Goal: Task Accomplishment & Management: Complete application form

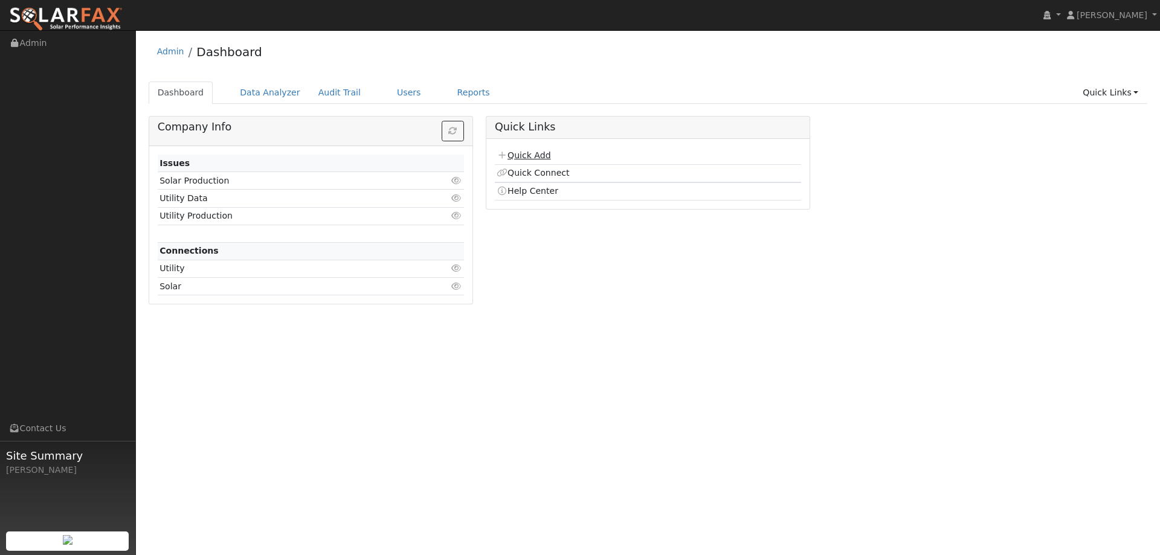
click at [535, 158] on link "Quick Add" at bounding box center [524, 155] width 54 height 10
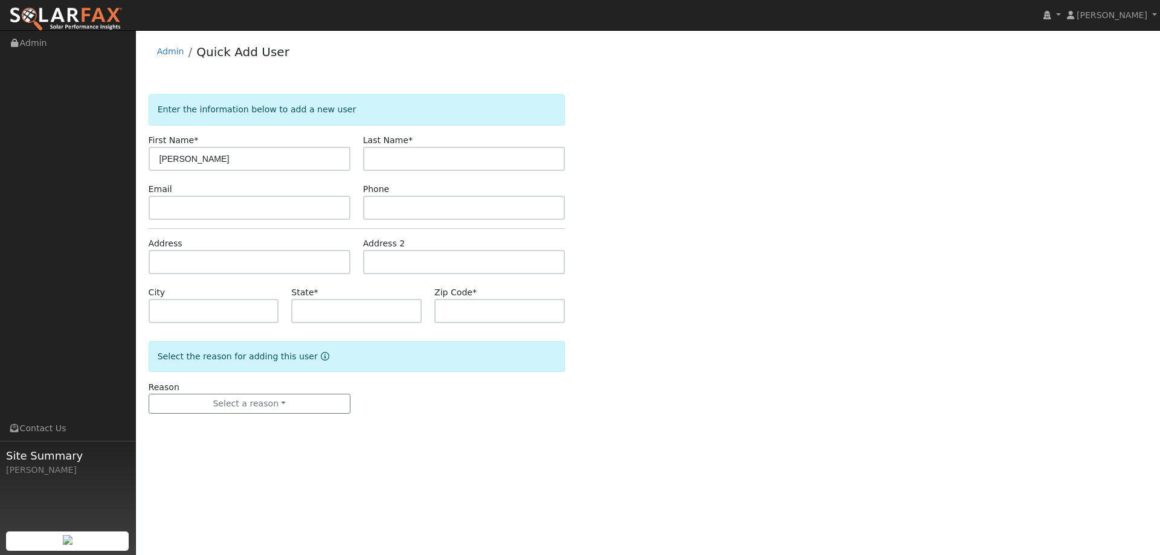
type input "[PERSON_NAME]"
paste input "snovalis@gmail.com"
type input "snovalis@gmail.com"
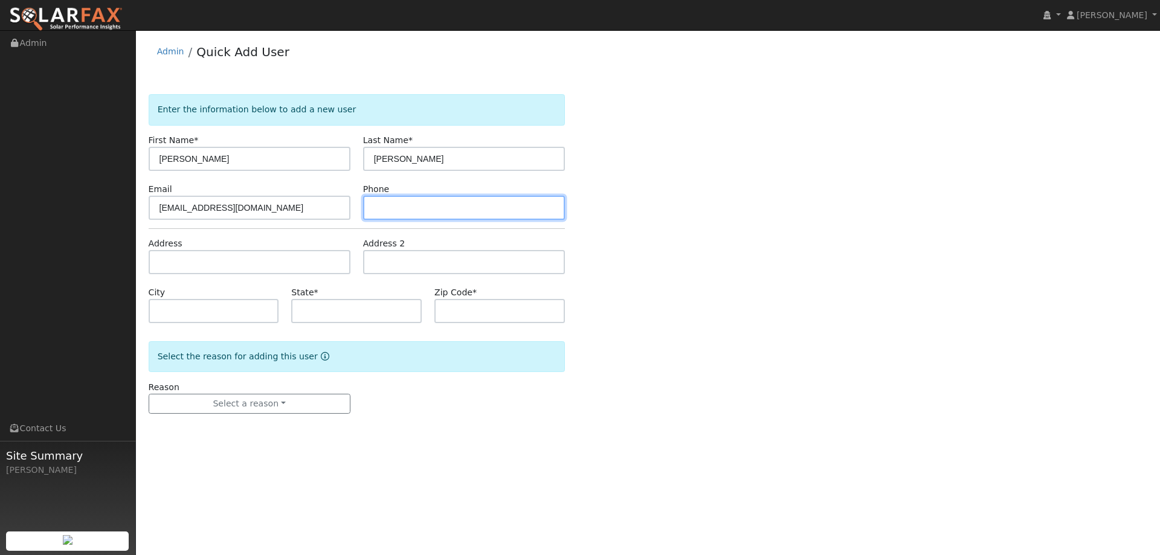
click at [380, 201] on input "text" at bounding box center [464, 208] width 202 height 24
paste input "(650) 784-1561"
type input "(650) 784-1561"
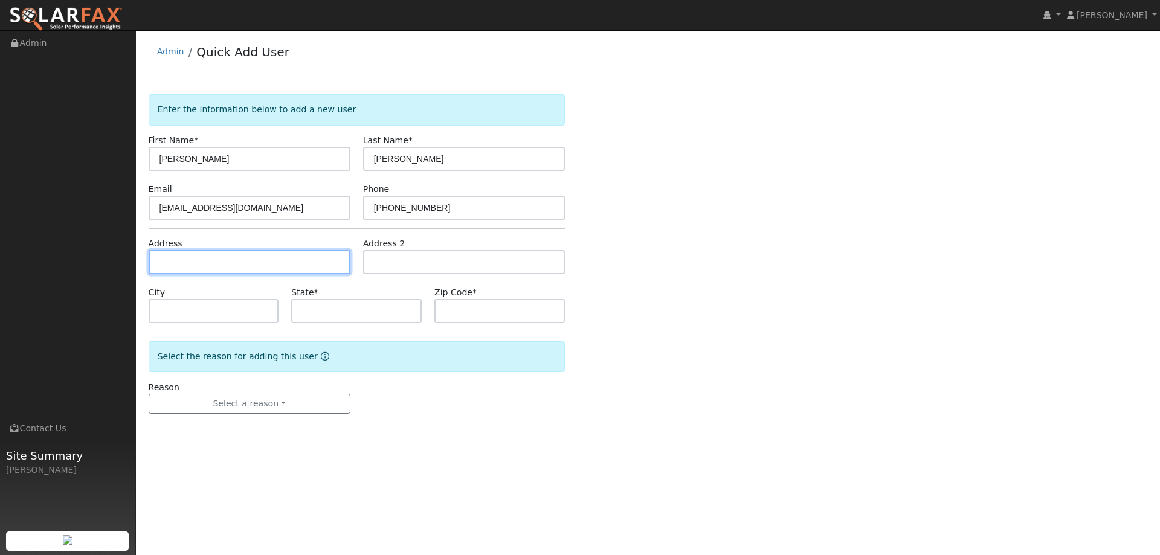
click at [226, 265] on input "text" at bounding box center [250, 262] width 202 height 24
paste input "1818 Mariposa Drive"
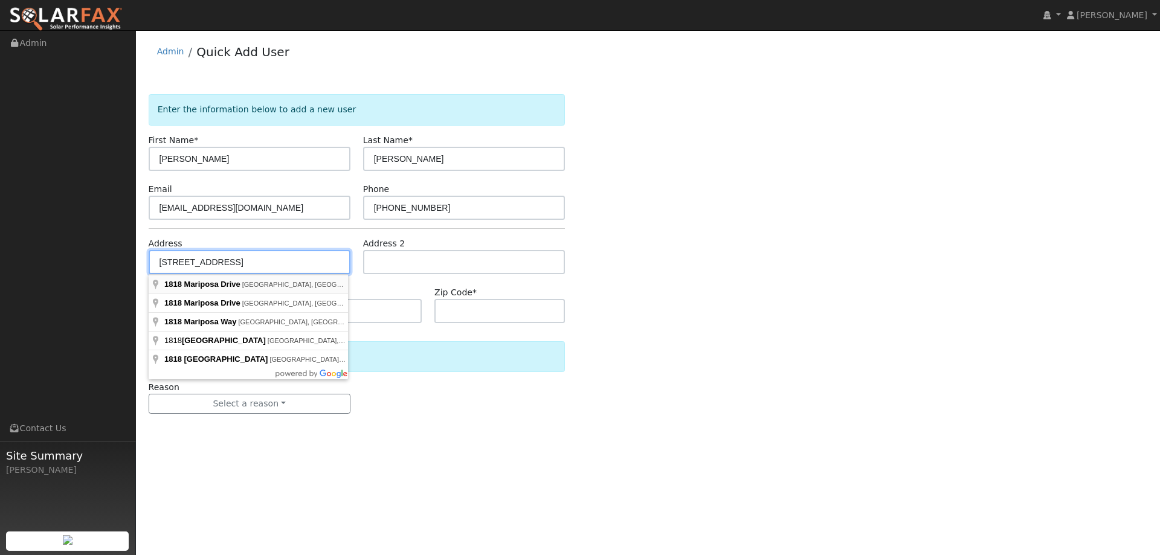
type input "1818 Mariposa Drive"
type input "Petaluma"
type input "CA"
type input "94954"
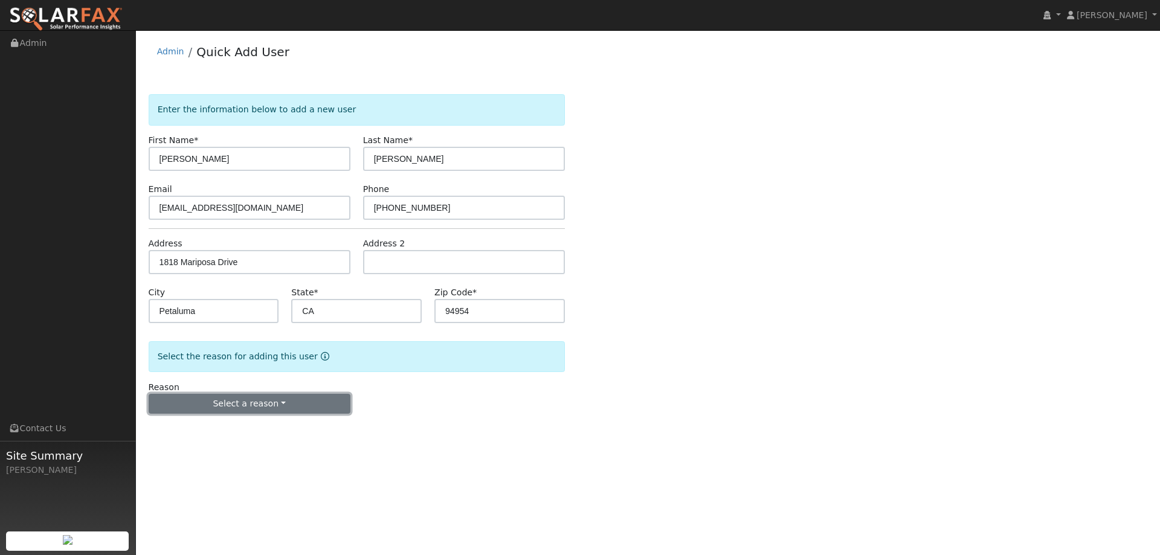
click at [239, 405] on button "Select a reason" at bounding box center [250, 404] width 202 height 21
click at [225, 429] on link "New lead" at bounding box center [216, 429] width 134 height 17
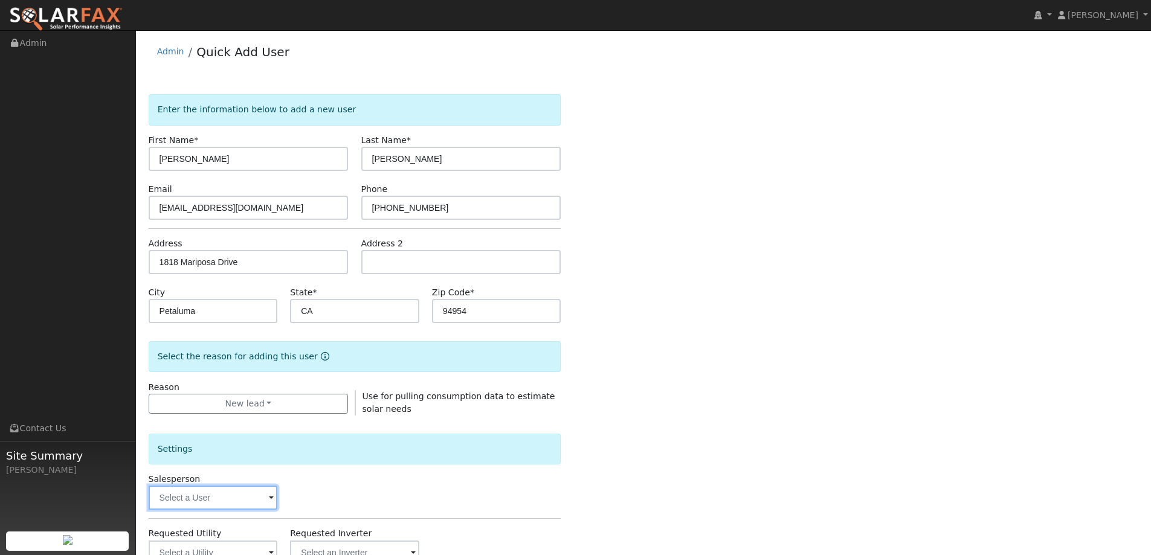
click at [226, 496] on input "text" at bounding box center [213, 498] width 129 height 24
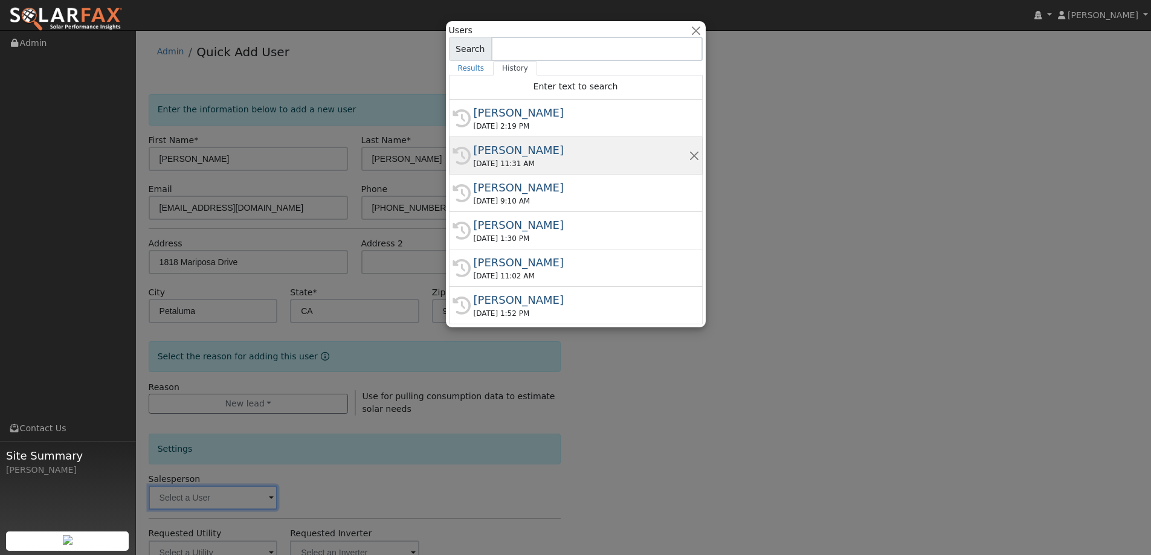
click at [539, 167] on div "08/21/2025 11:31 AM" at bounding box center [581, 163] width 215 height 11
type input "Adam Hedemark"
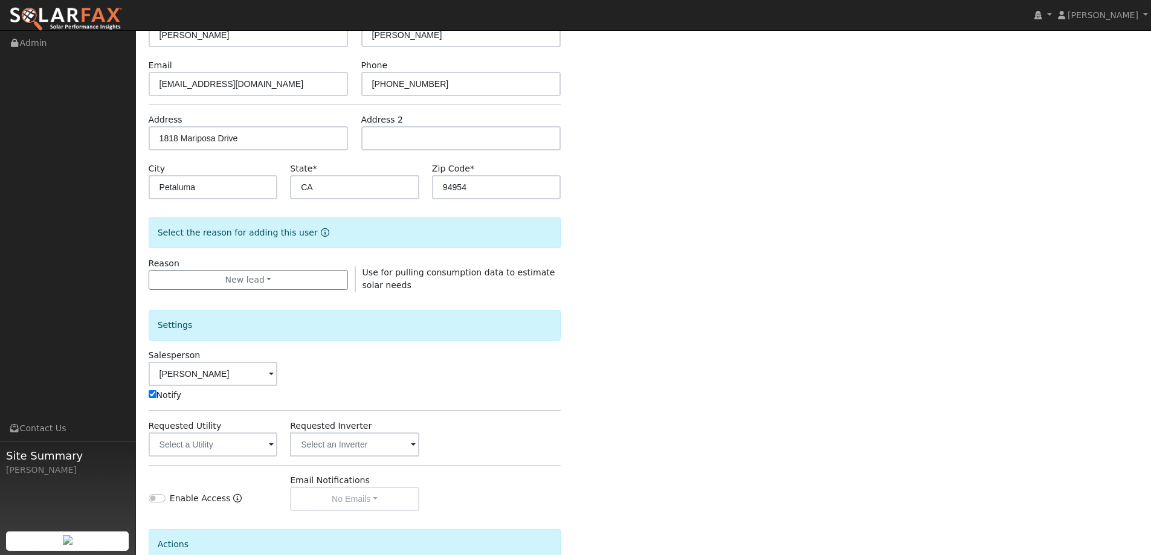
scroll to position [181, 0]
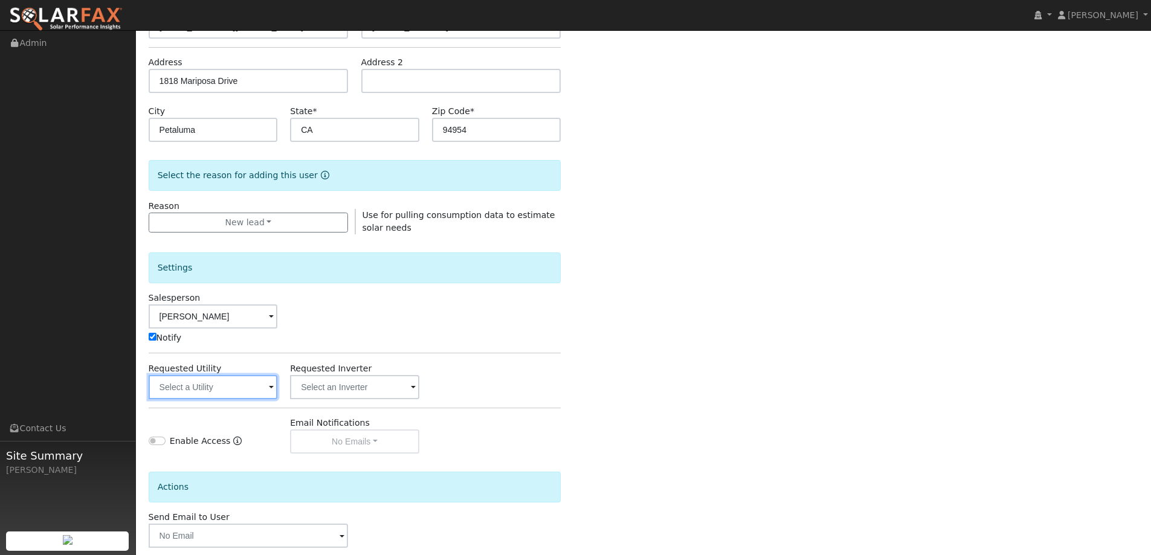
click at [258, 379] on input "text" at bounding box center [213, 387] width 129 height 24
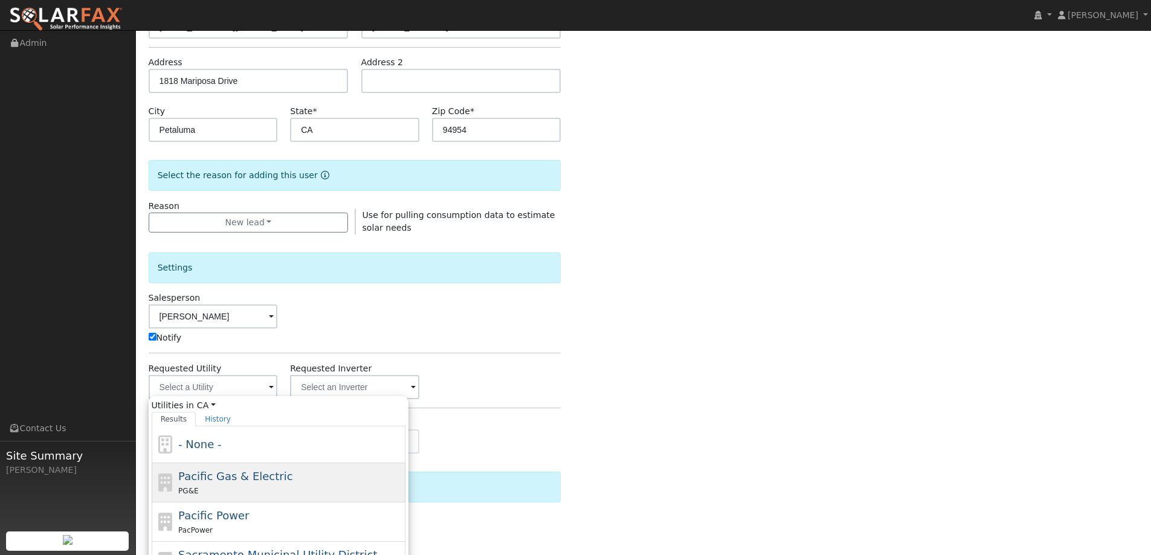
click at [246, 482] on span "Pacific Gas & Electric" at bounding box center [235, 476] width 114 height 13
type input "Pacific Gas & Electric"
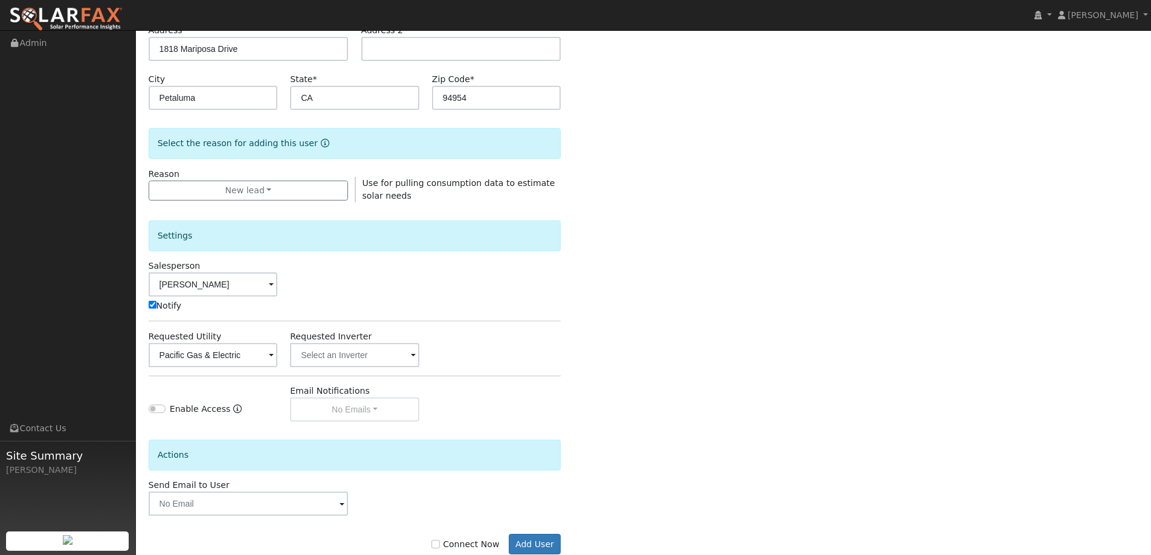
scroll to position [243, 0]
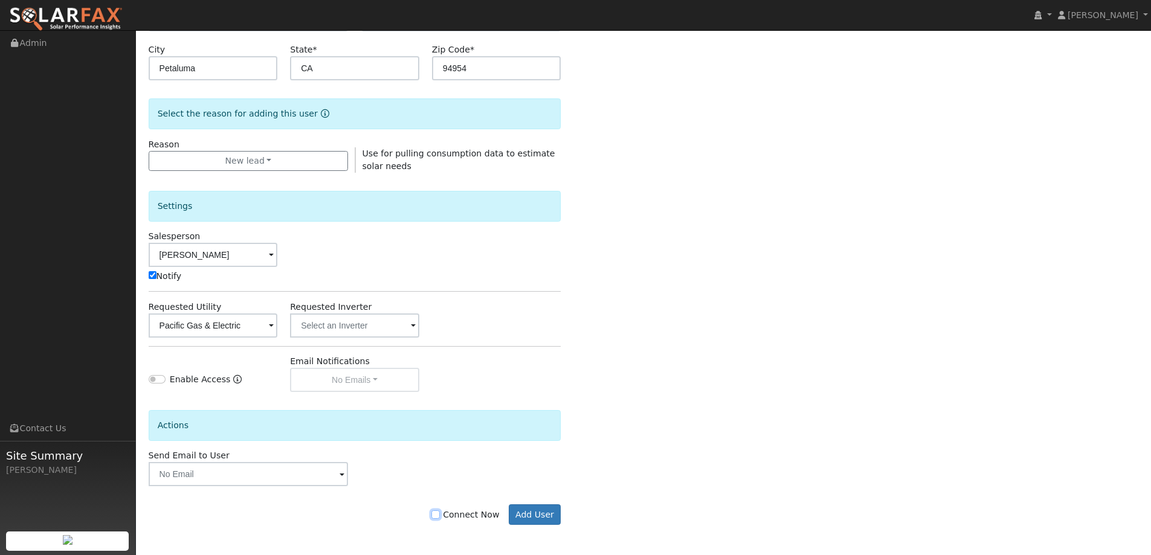
click at [440, 514] on input "Connect Now" at bounding box center [436, 515] width 8 height 8
checkbox input "true"
click at [515, 513] on button "Add User" at bounding box center [535, 515] width 53 height 21
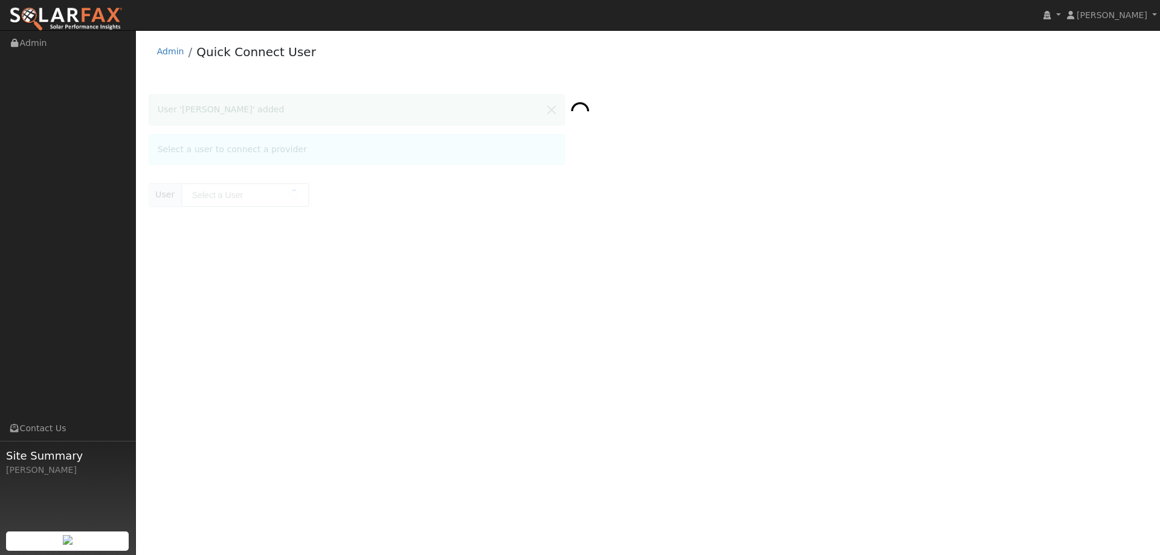
type input "[PERSON_NAME]"
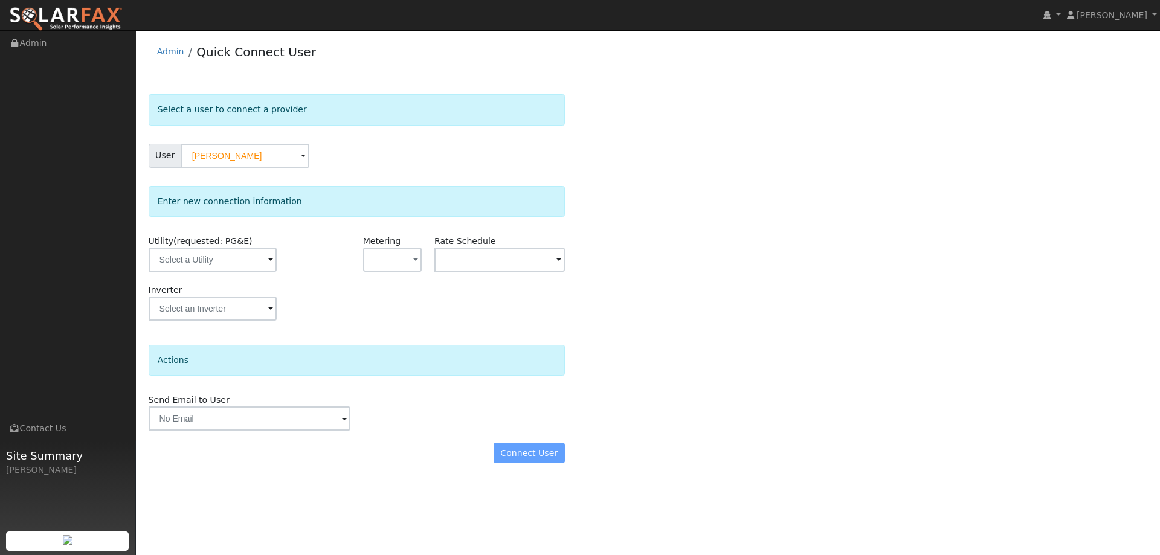
click at [265, 274] on div "Utility (requested: PG&E)" at bounding box center [213, 259] width 143 height 49
click at [258, 259] on input "text" at bounding box center [213, 260] width 128 height 24
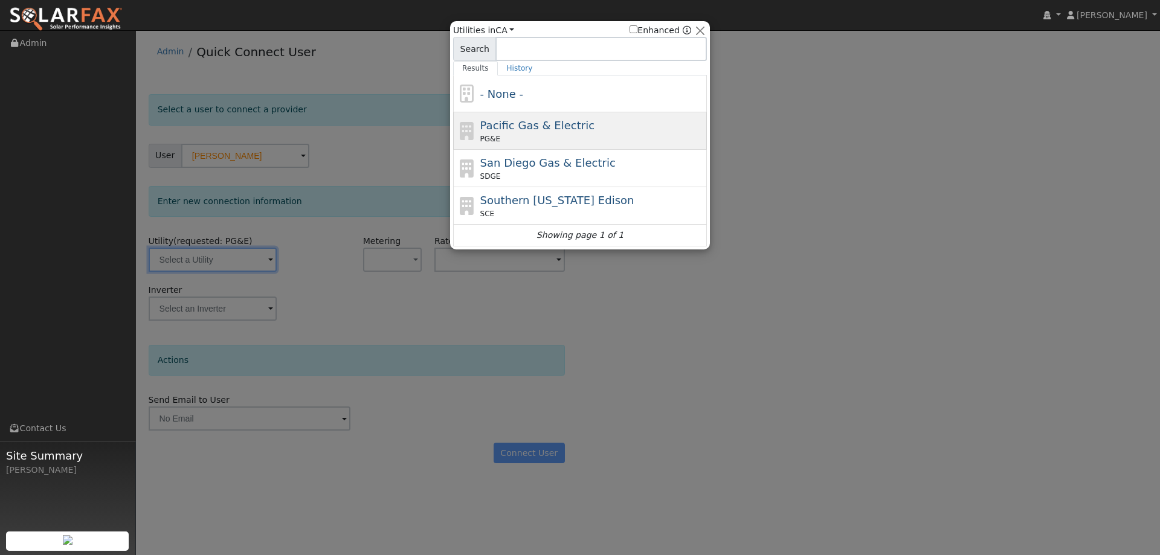
click at [506, 140] on div "PG&E" at bounding box center [592, 139] width 224 height 11
type input "PG&E"
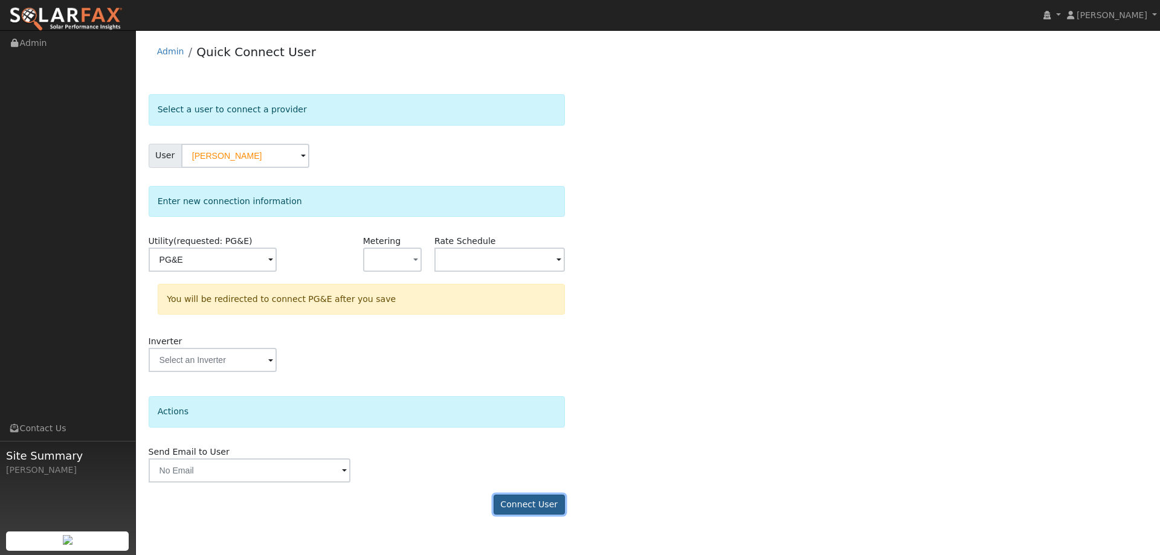
click at [552, 503] on button "Connect User" at bounding box center [529, 505] width 71 height 21
